Goal: Find specific page/section: Find specific page/section

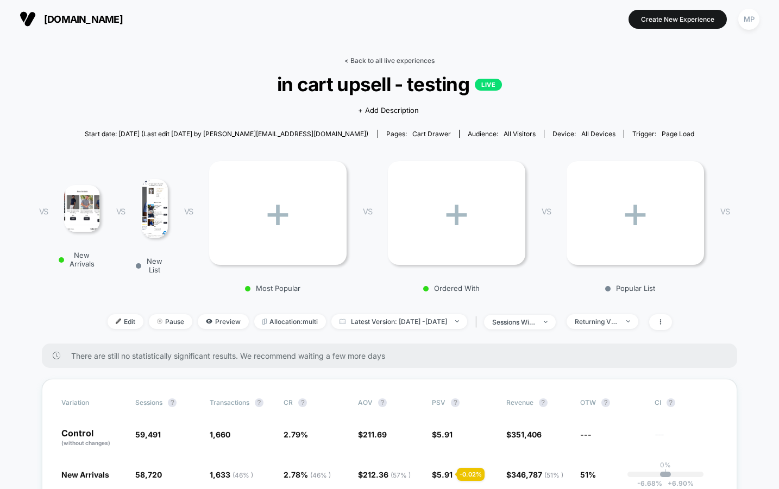
click at [356, 62] on link "< Back to all live experiences" at bounding box center [389, 60] width 90 height 8
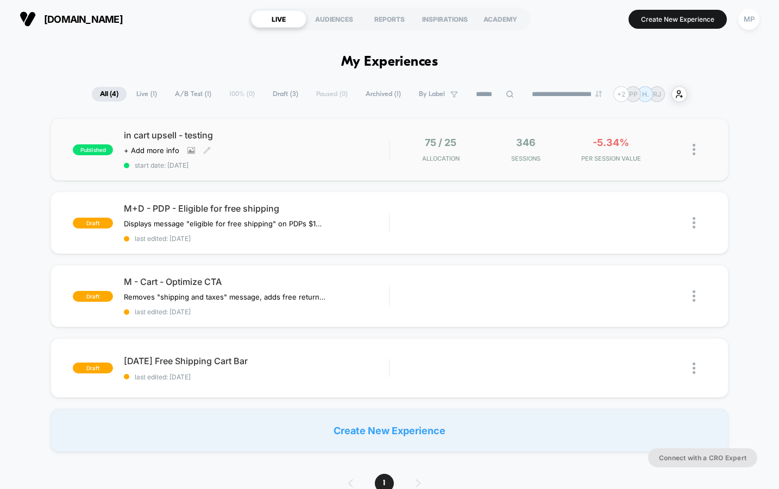
click at [266, 162] on span "start date: [DATE]" at bounding box center [256, 165] width 265 height 8
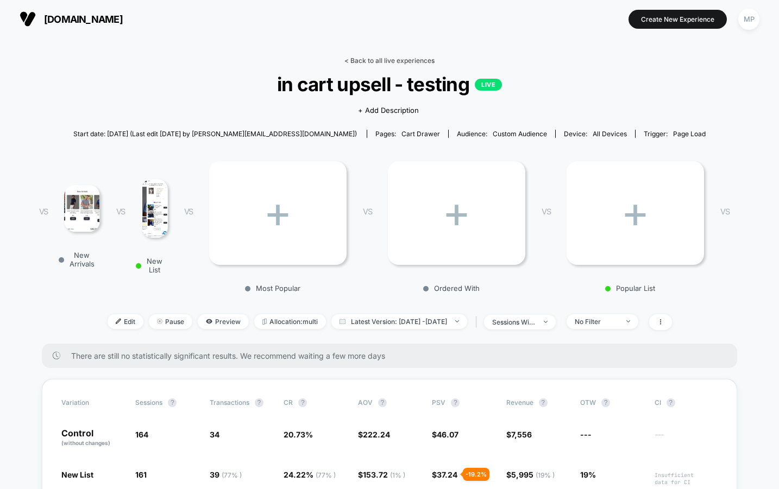
click at [381, 60] on link "< Back to all live experiences" at bounding box center [389, 60] width 90 height 8
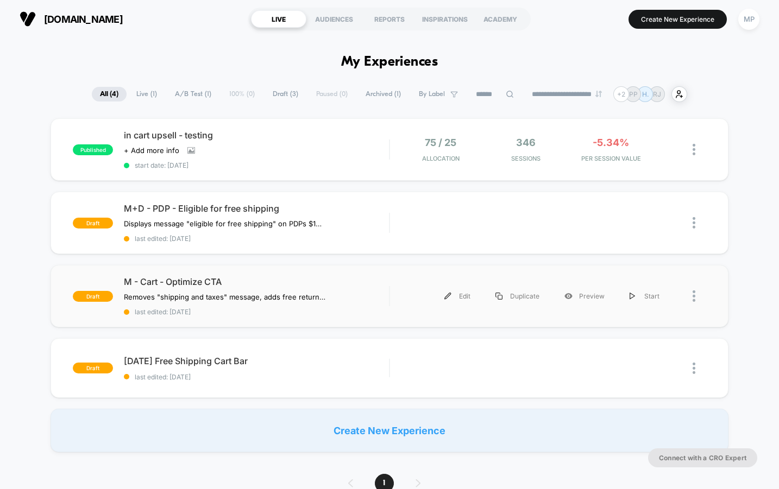
click at [258, 320] on div "draft M - Cart - Optimize CTA Removes "shipping and taxes" message, adds free r…" at bounding box center [389, 296] width 678 height 62
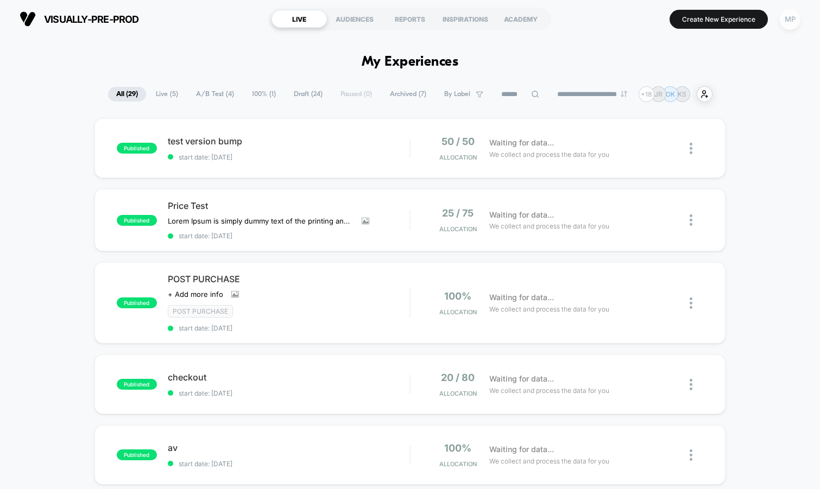
click at [789, 20] on div "MP" at bounding box center [789, 19] width 21 height 21
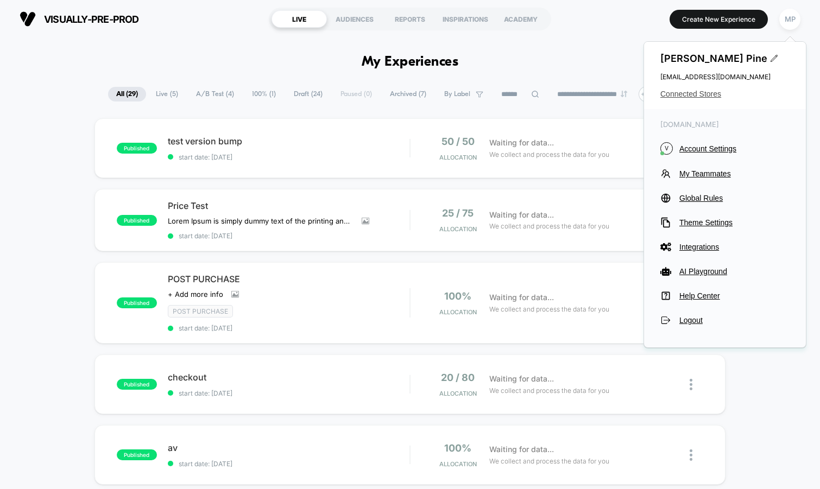
click at [672, 94] on span "Connected Stores" at bounding box center [724, 94] width 129 height 9
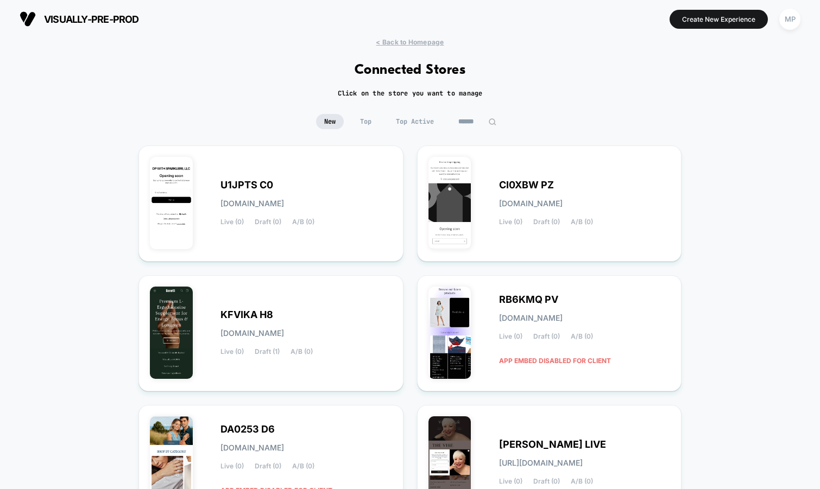
click at [470, 117] on input at bounding box center [477, 121] width 54 height 15
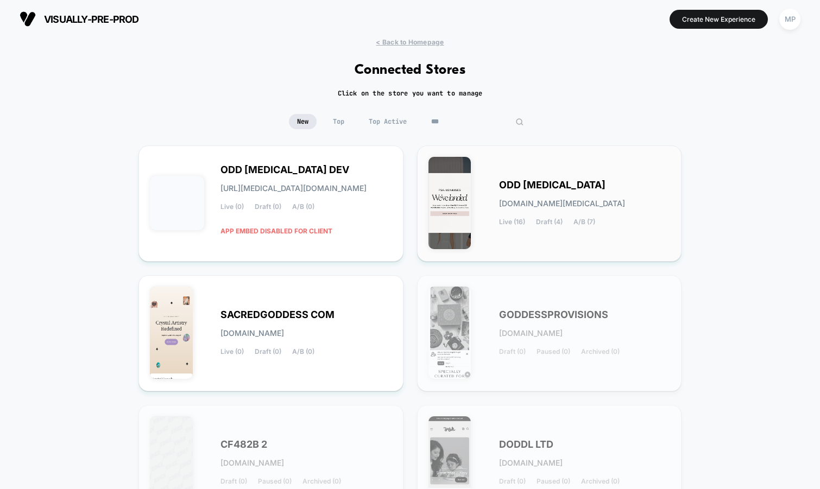
type input "***"
click at [484, 185] on div "ODD MUSE odd-muse.myshopify.com Live (16) Draft (4) A/B (7)" at bounding box center [549, 203] width 242 height 93
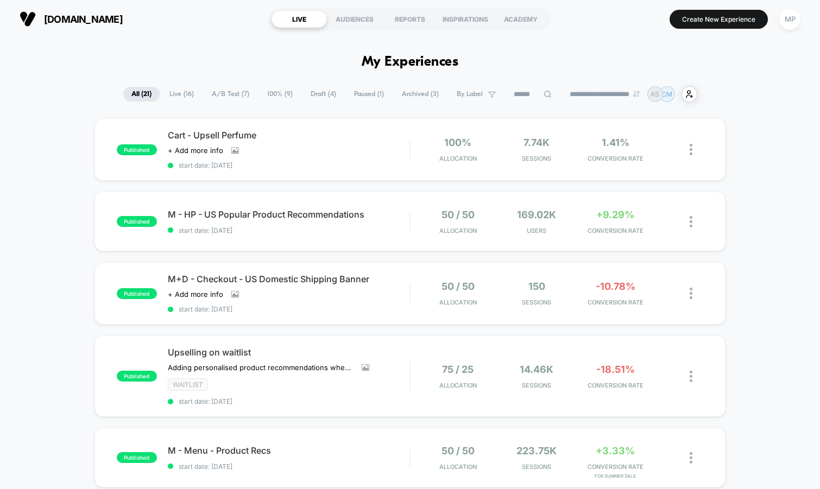
click at [213, 97] on span "A/B Test ( 7 )" at bounding box center [231, 94] width 54 height 15
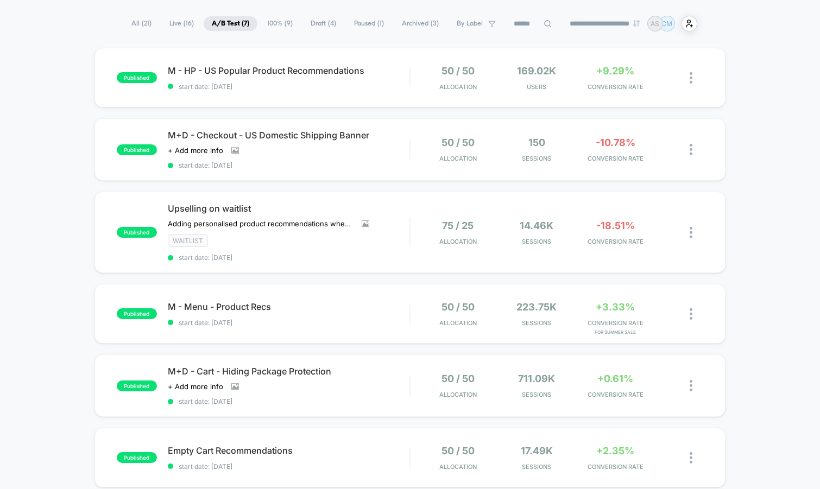
scroll to position [72, 0]
